Goal: Check status

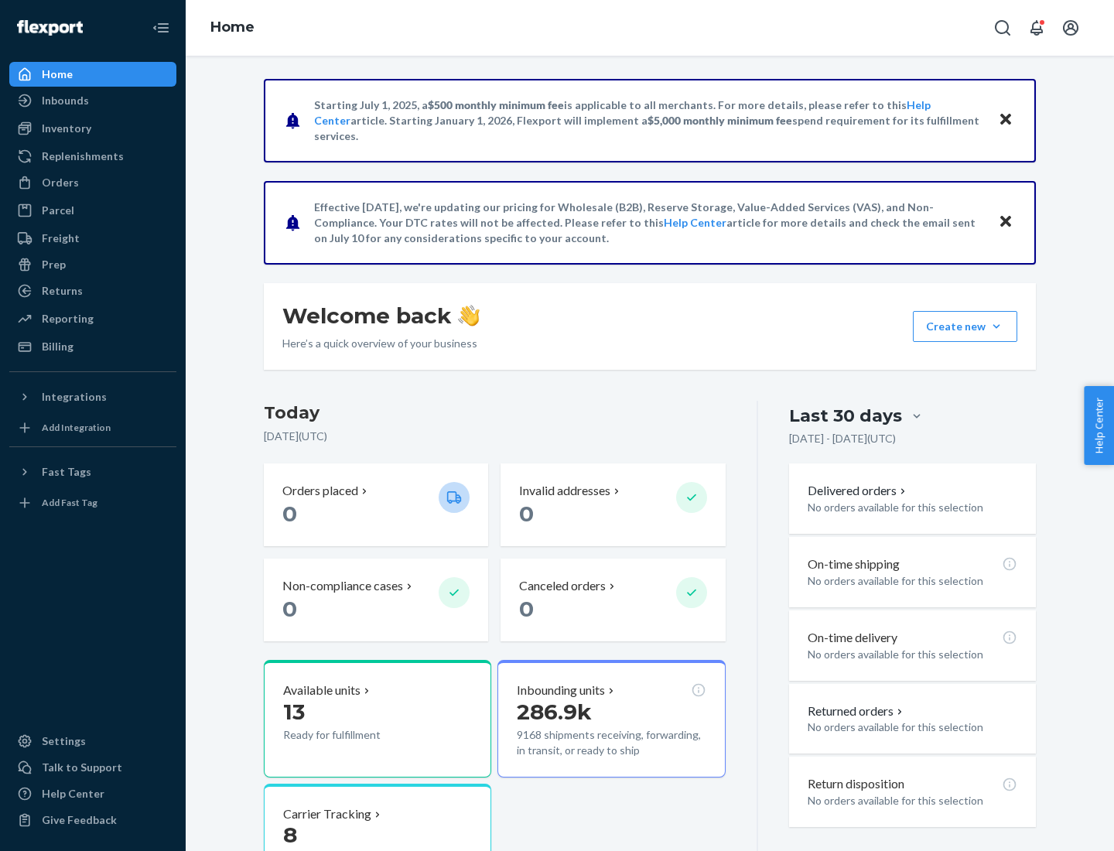
click at [996, 326] on button "Create new Create new inbound Create new order Create new product" at bounding box center [965, 326] width 104 height 31
click at [53, 265] on div "Prep" at bounding box center [54, 264] width 24 height 15
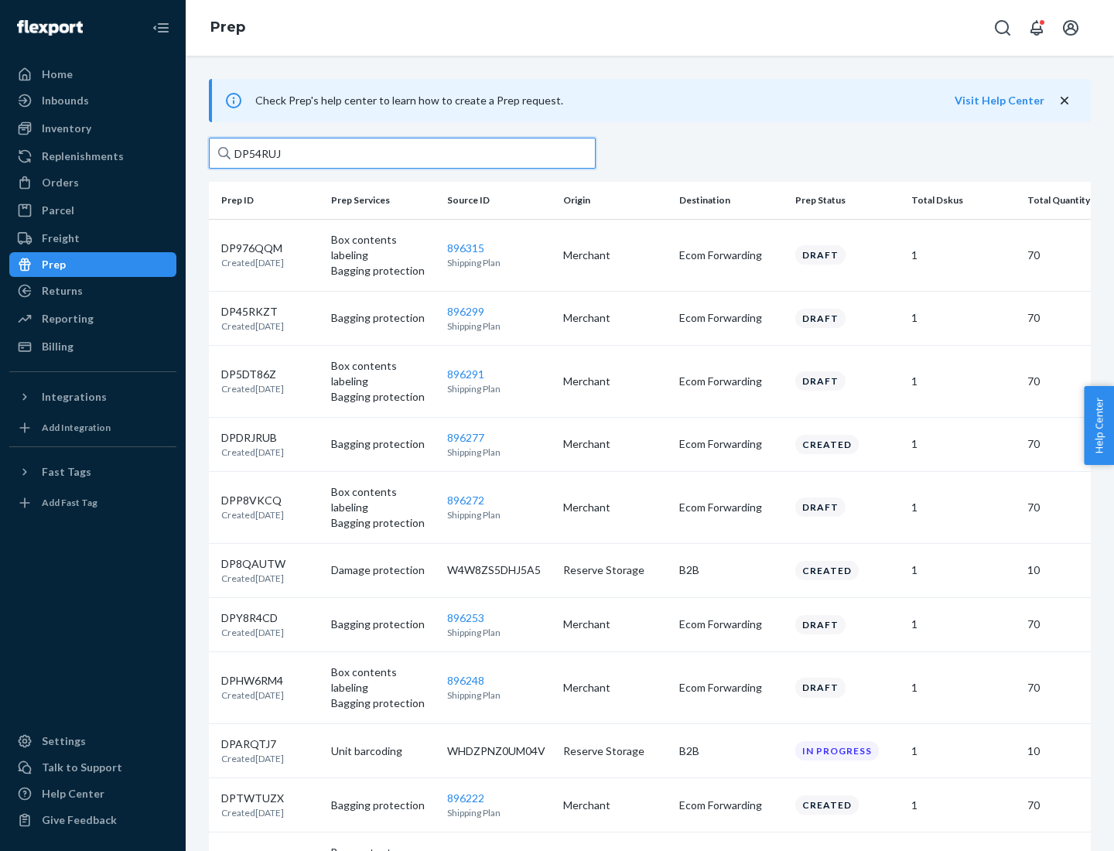
type input "DP54RUJL"
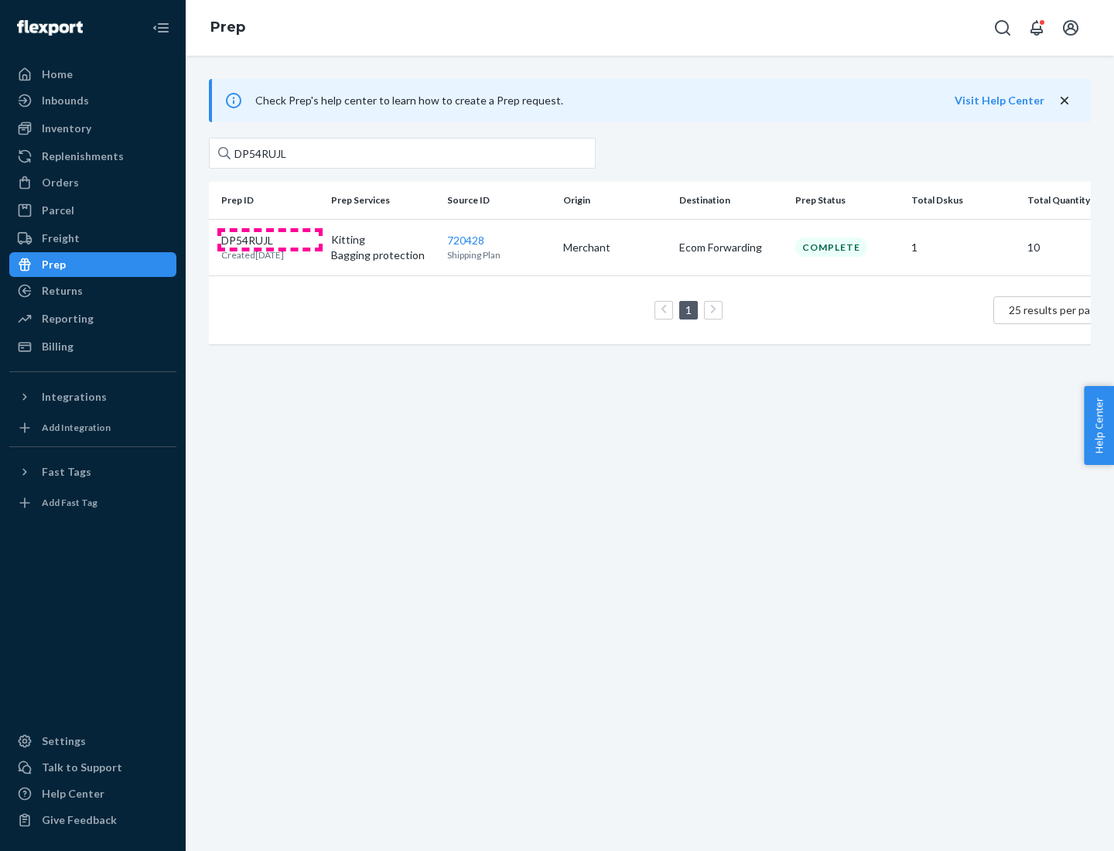
click at [270, 239] on p "DP54RUJL" at bounding box center [252, 240] width 63 height 15
